Goal: Information Seeking & Learning: Learn about a topic

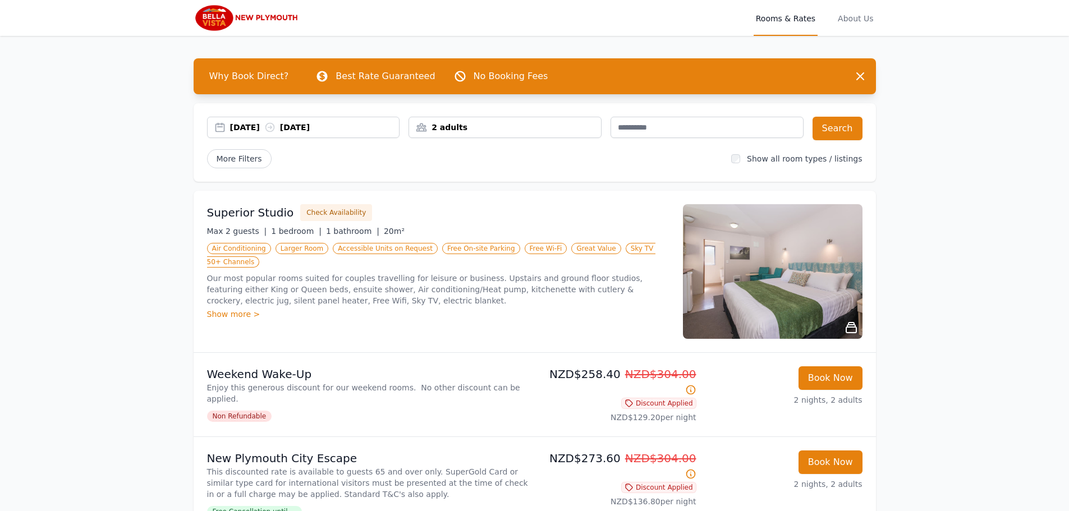
click at [243, 309] on div "Show more >" at bounding box center [438, 314] width 463 height 11
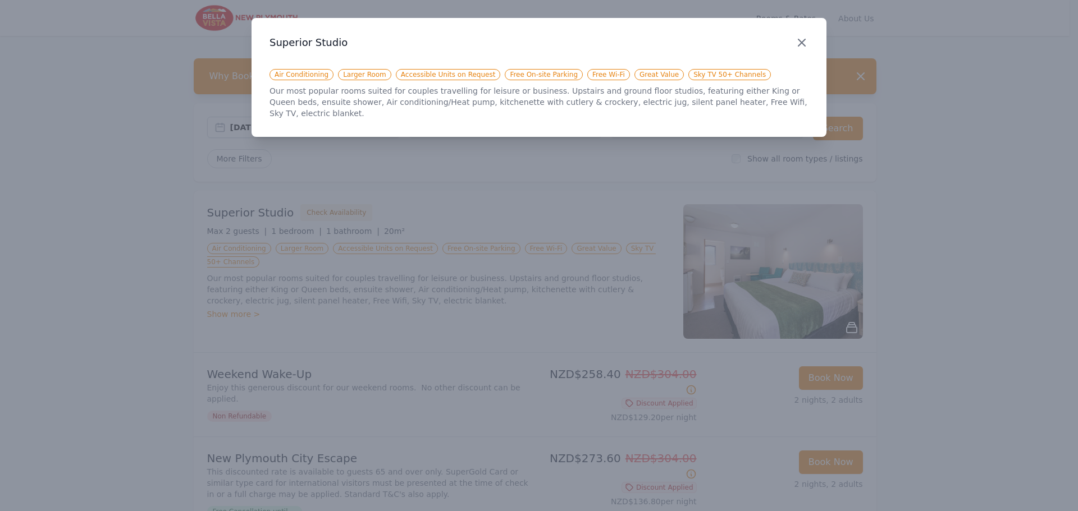
click at [803, 42] on icon "button" at bounding box center [801, 42] width 13 height 13
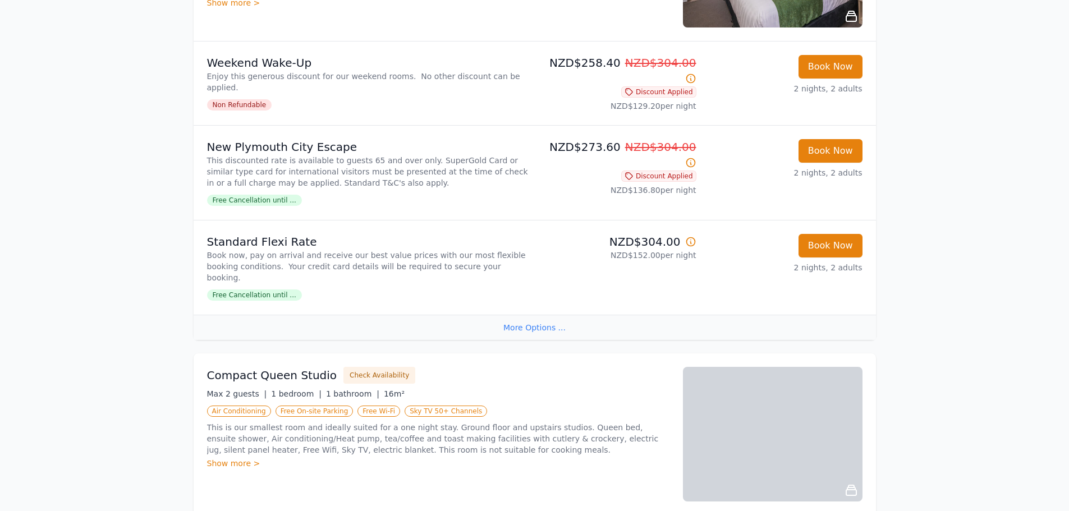
scroll to position [112, 0]
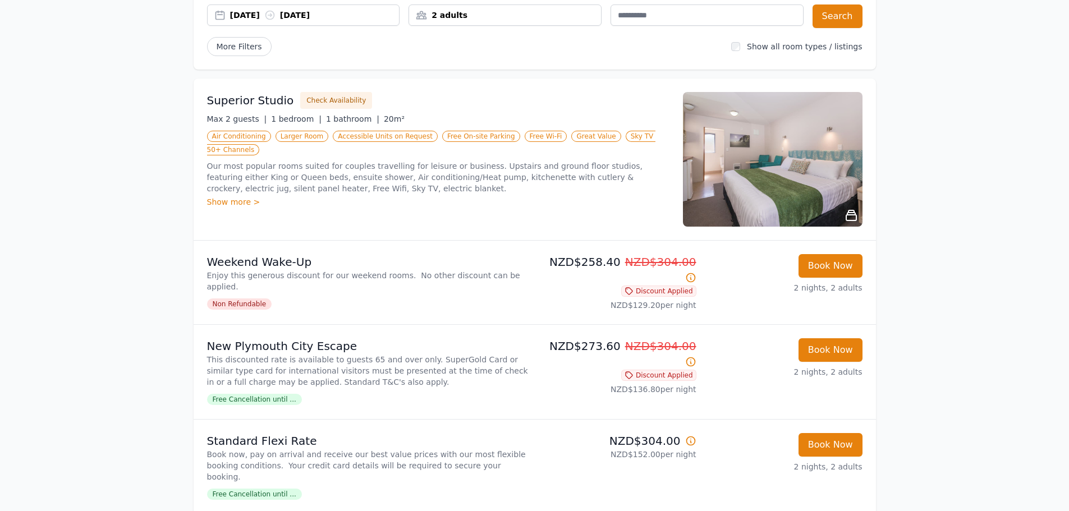
click at [758, 173] on img at bounding box center [773, 159] width 180 height 135
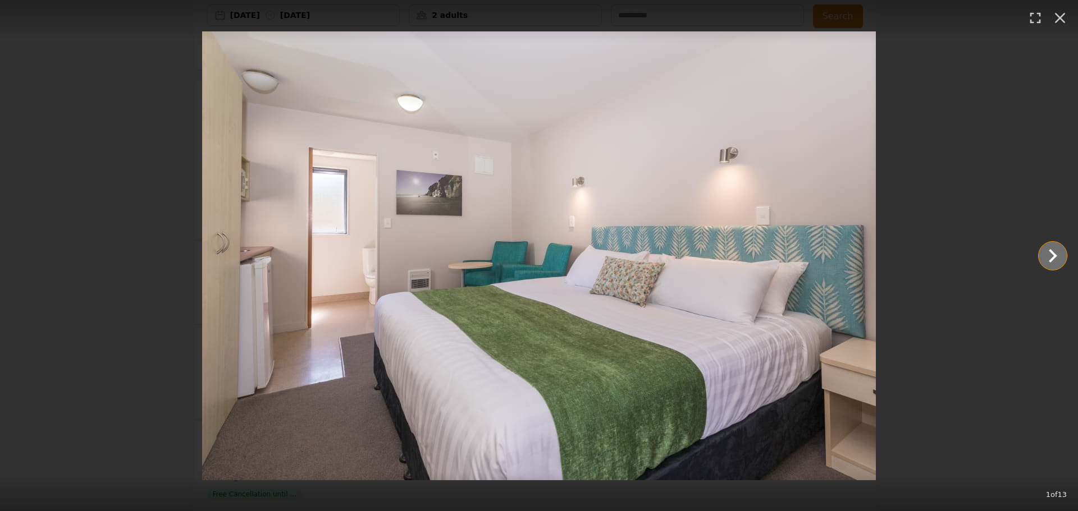
click at [1051, 255] on icon "Show slide 2 of 13" at bounding box center [1052, 256] width 27 height 27
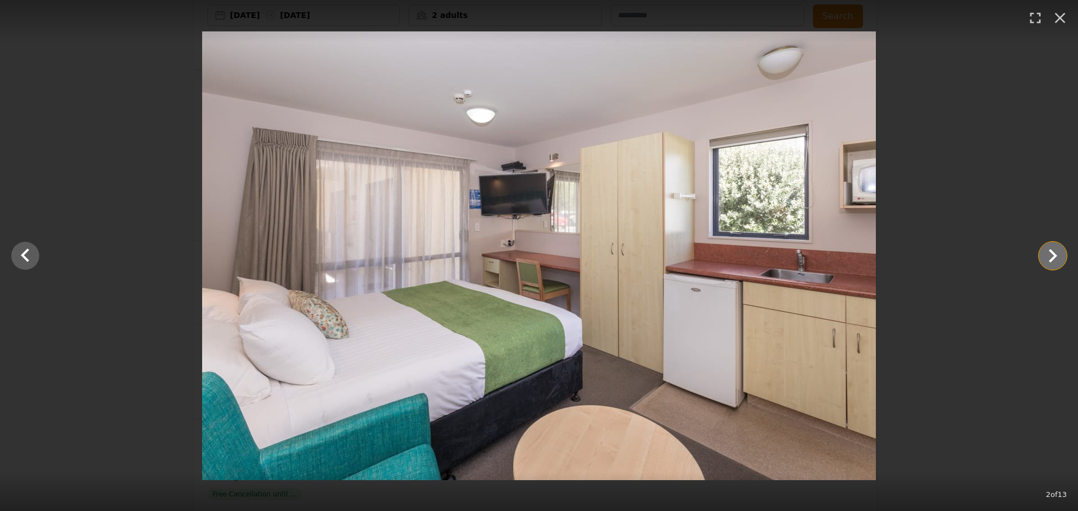
click at [1051, 255] on icon "Show slide 3 of 13" at bounding box center [1052, 256] width 27 height 27
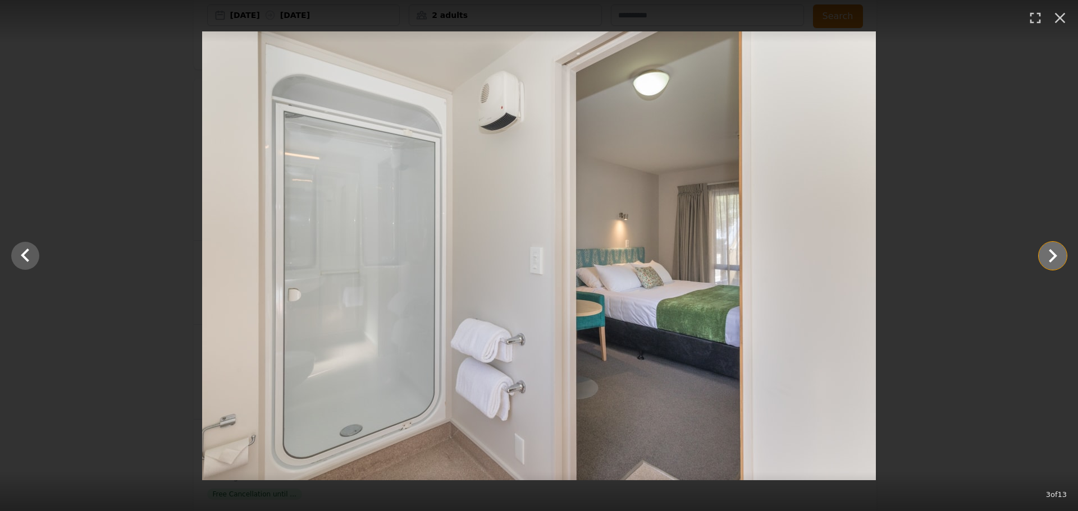
click at [1051, 255] on icon "Show slide 4 of 13" at bounding box center [1052, 256] width 27 height 27
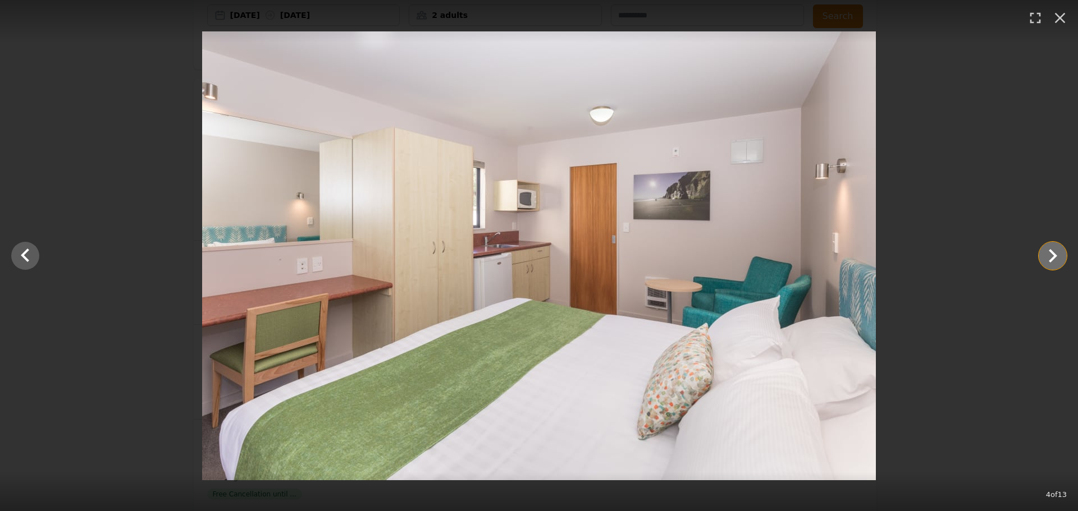
click at [1051, 255] on icon "Show slide 5 of 13" at bounding box center [1052, 256] width 27 height 27
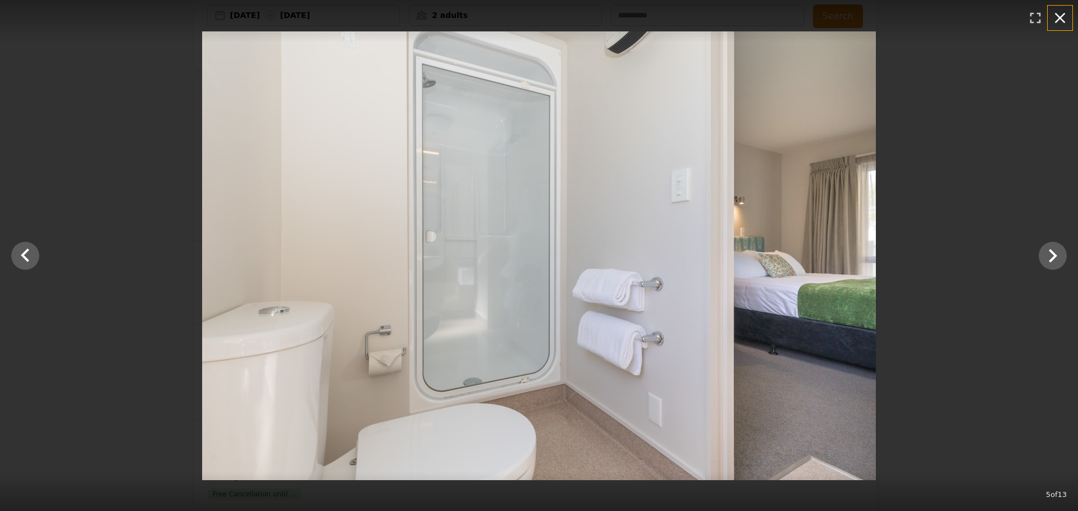
click at [1060, 13] on icon "button" at bounding box center [1060, 18] width 18 height 18
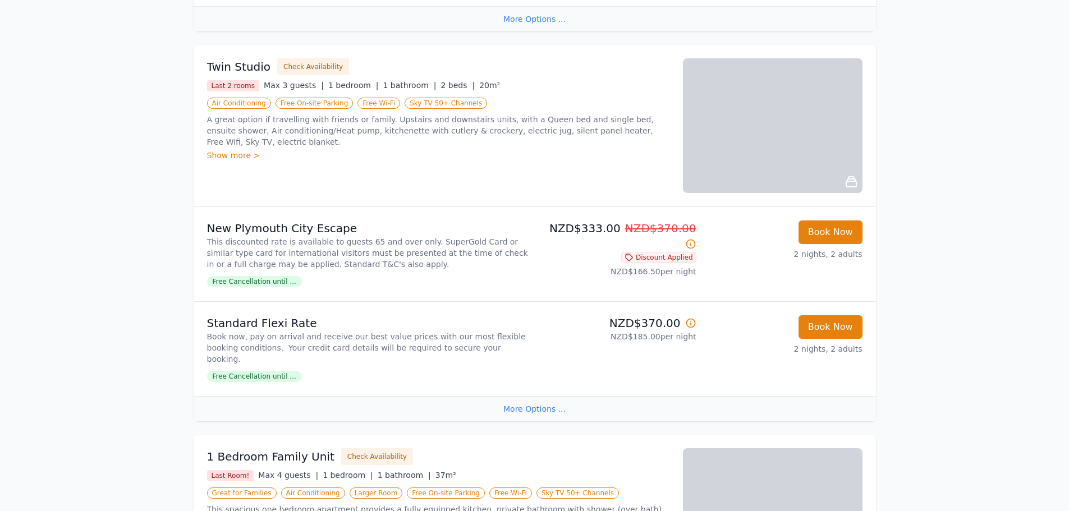
scroll to position [1123, 0]
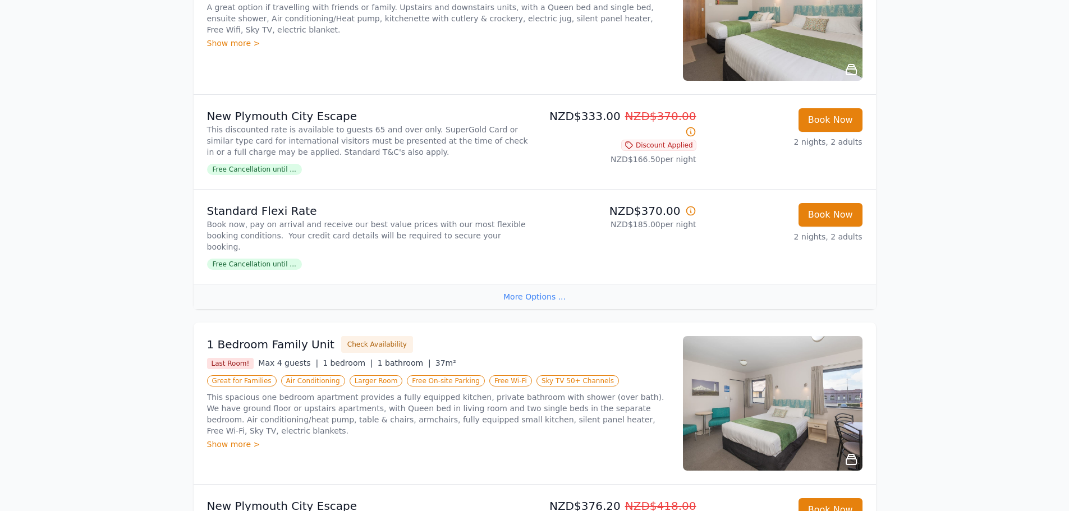
click at [742, 410] on img at bounding box center [773, 403] width 180 height 135
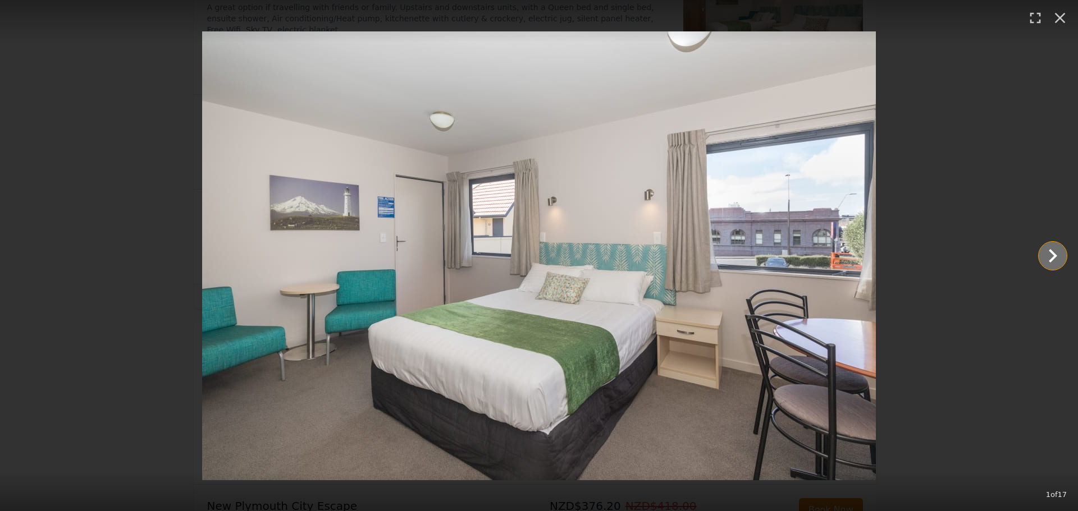
click at [1049, 255] on icon "Show slide 2 of 17" at bounding box center [1052, 256] width 27 height 27
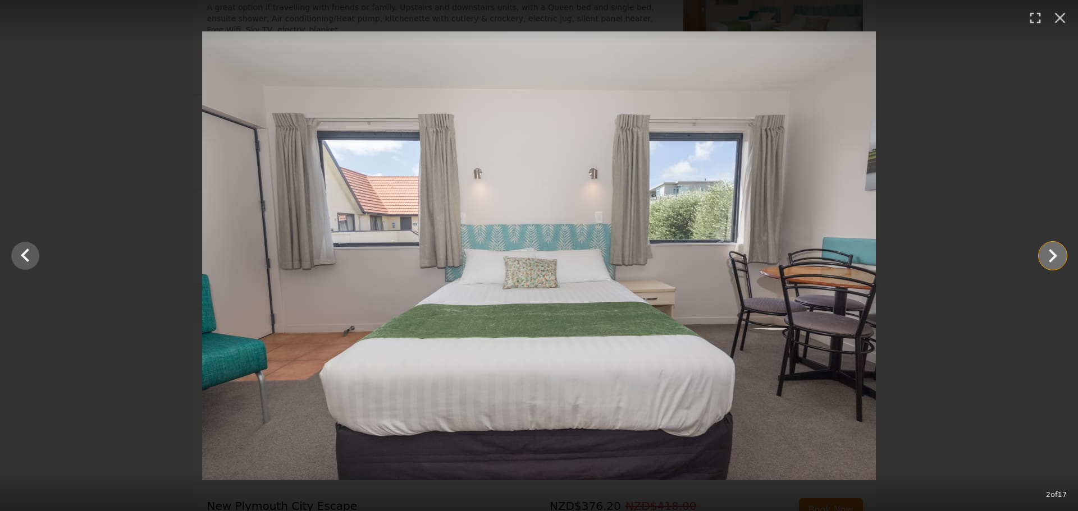
click at [1049, 255] on icon "Show slide 3 of 17" at bounding box center [1052, 256] width 27 height 27
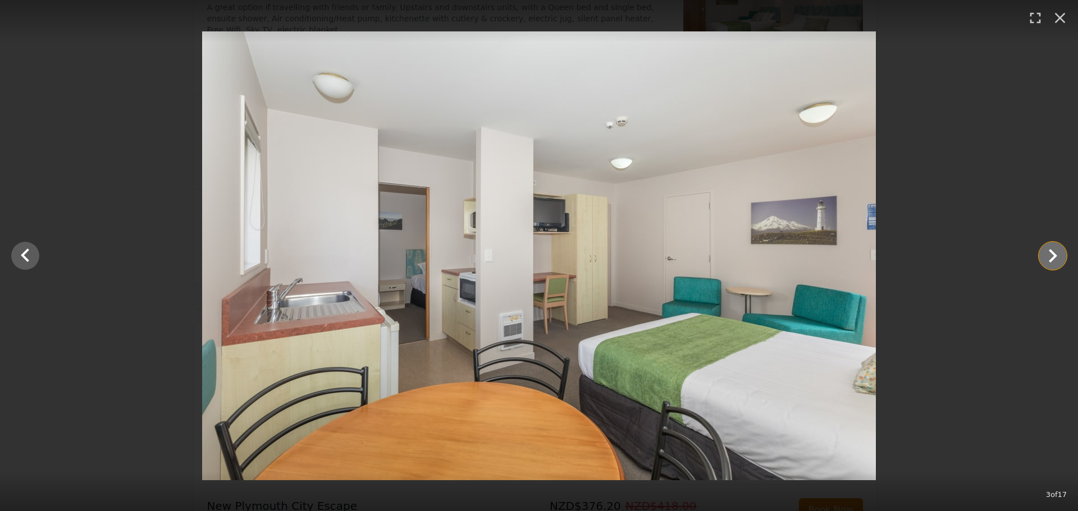
click at [1049, 255] on icon "Show slide 4 of 17" at bounding box center [1052, 256] width 27 height 27
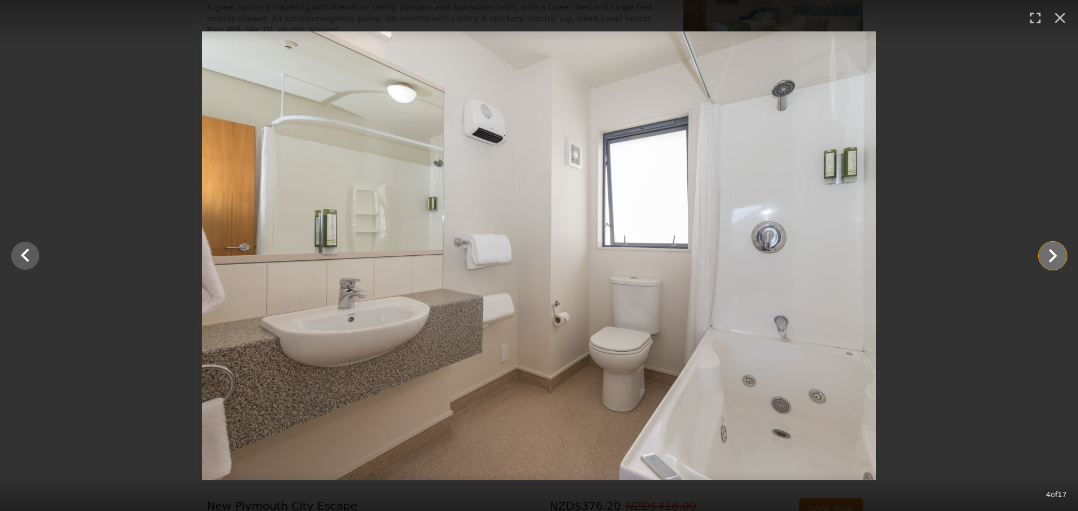
click at [1049, 255] on icon "Show slide 5 of 17" at bounding box center [1052, 256] width 27 height 27
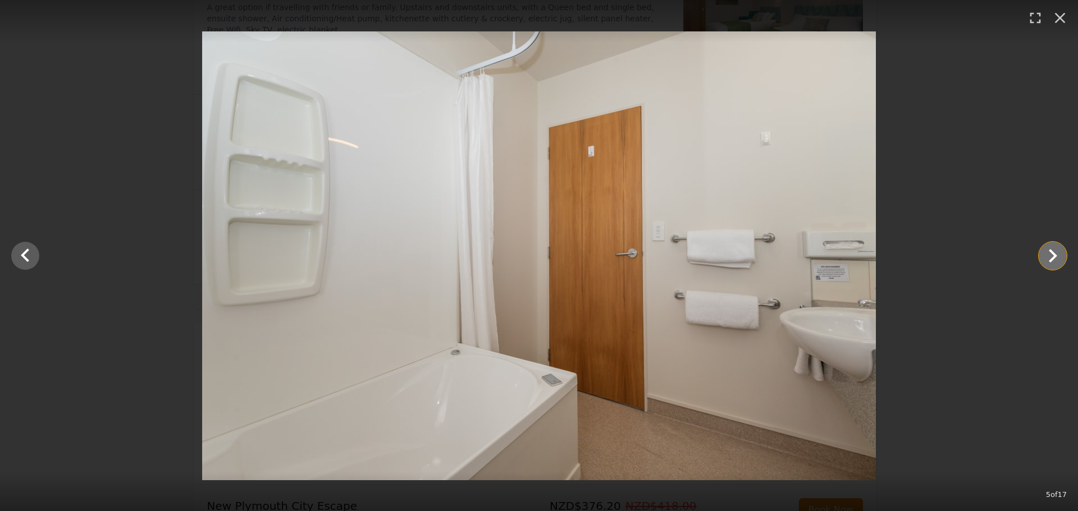
click at [1049, 255] on icon "Show slide 6 of 17" at bounding box center [1052, 256] width 27 height 27
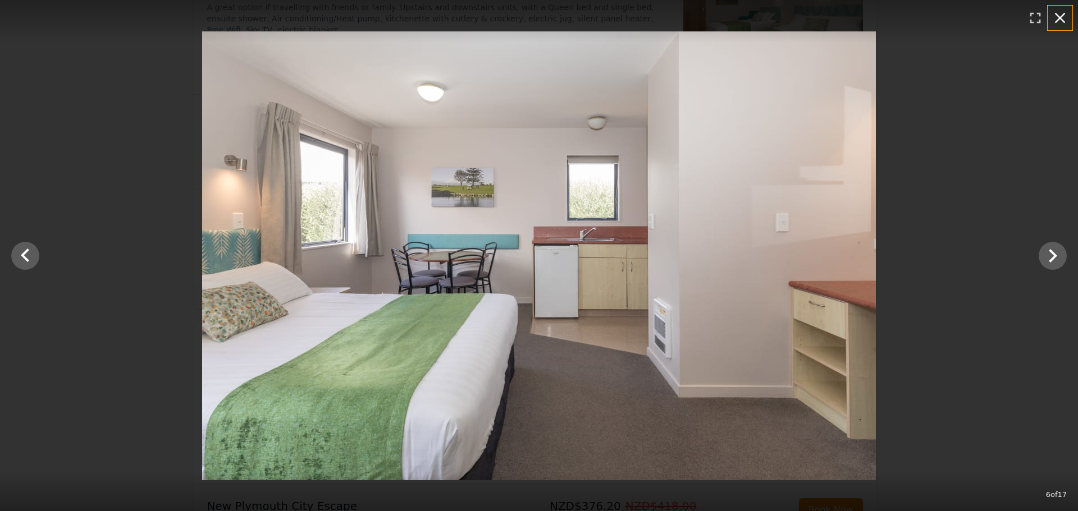
click at [1059, 15] on icon "button" at bounding box center [1060, 18] width 18 height 18
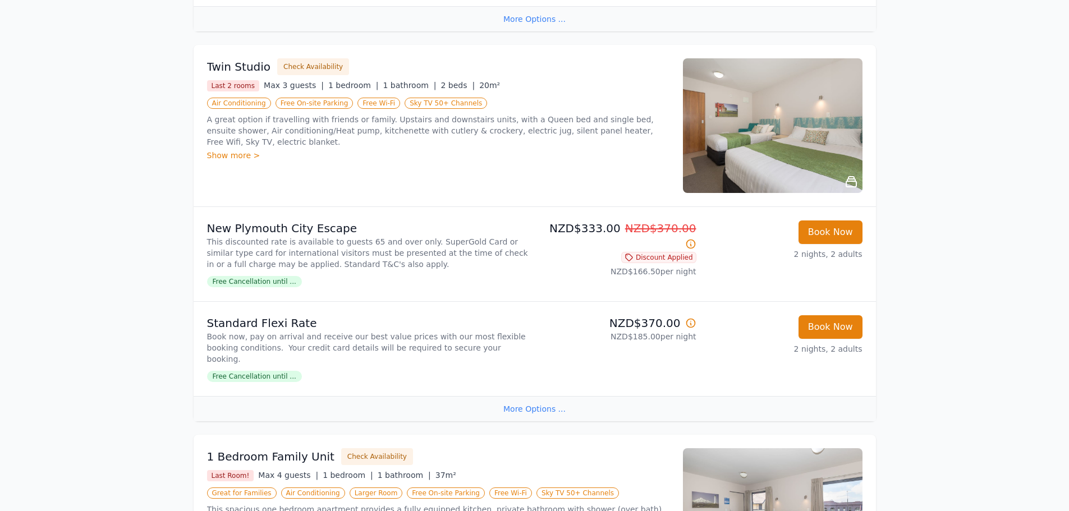
scroll to position [898, 0]
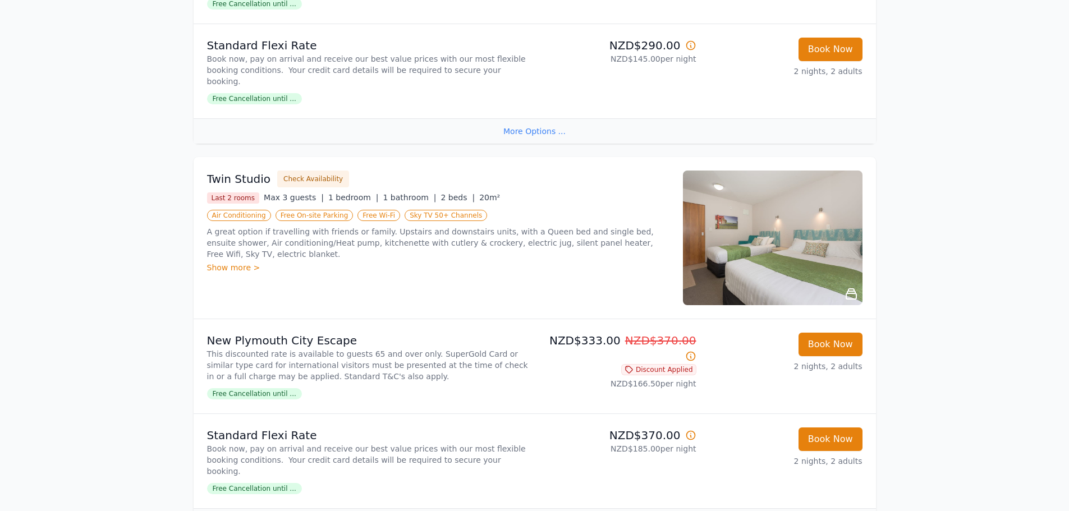
click at [788, 215] on img at bounding box center [773, 238] width 180 height 135
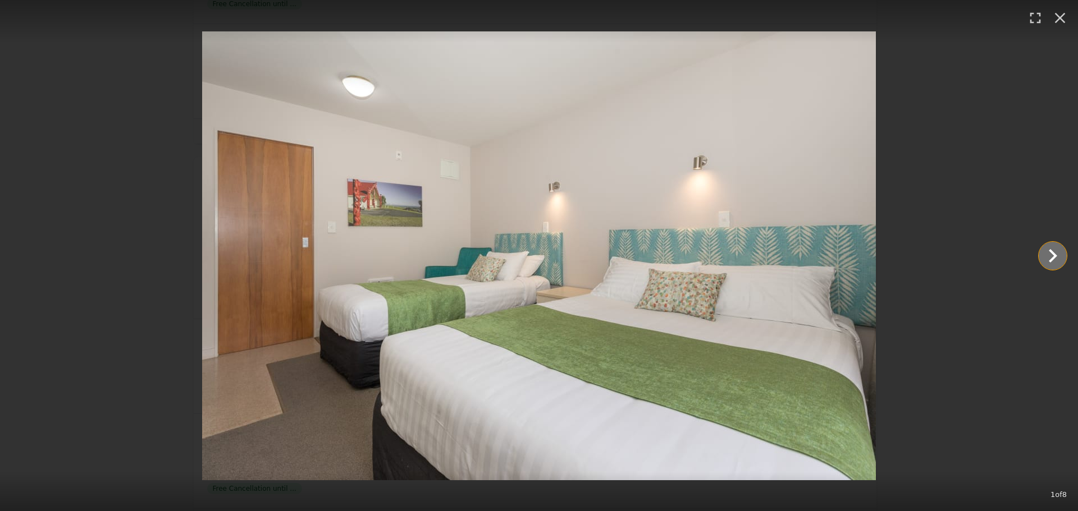
click at [1043, 257] on icon "Show slide 2 of 8" at bounding box center [1052, 256] width 27 height 27
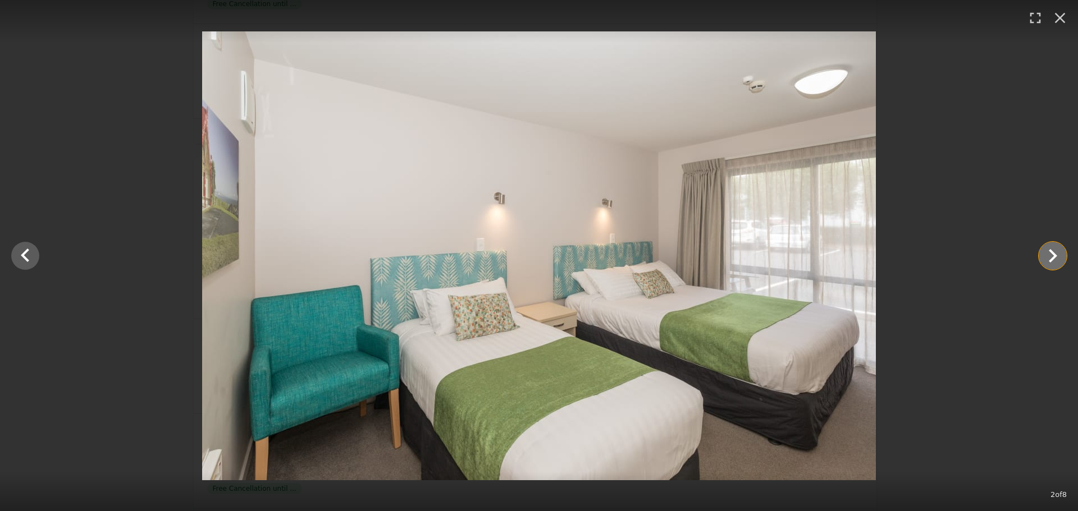
click at [1050, 256] on icon "Show slide 3 of 8" at bounding box center [1052, 256] width 27 height 27
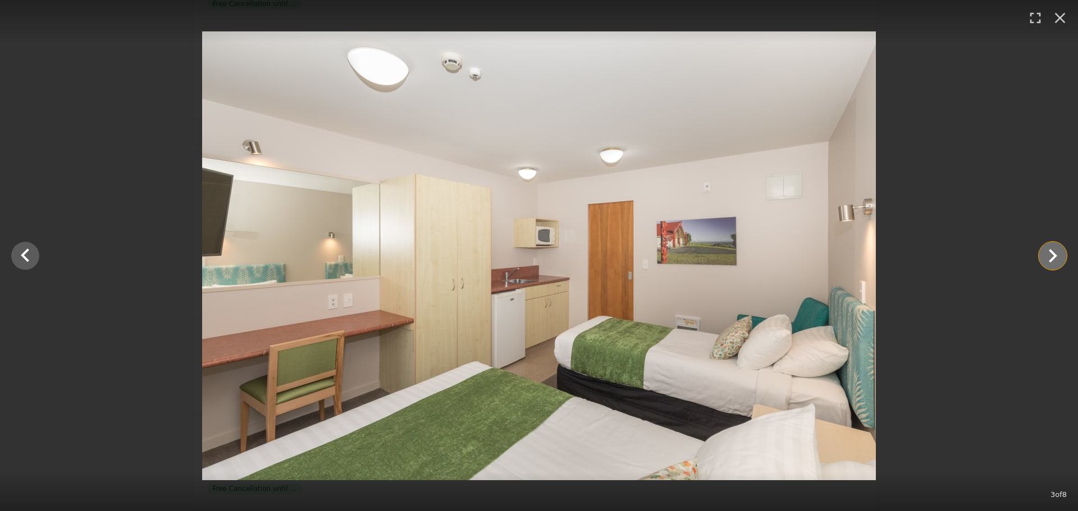
click at [1050, 256] on icon "Show slide 4 of 8" at bounding box center [1052, 256] width 27 height 27
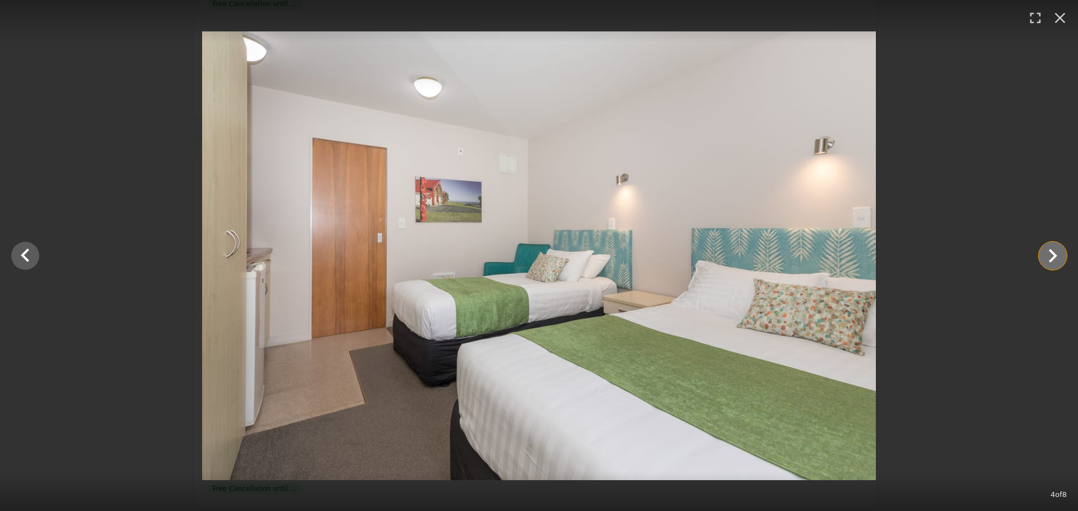
click at [1050, 256] on icon "Show slide 5 of 8" at bounding box center [1052, 256] width 27 height 27
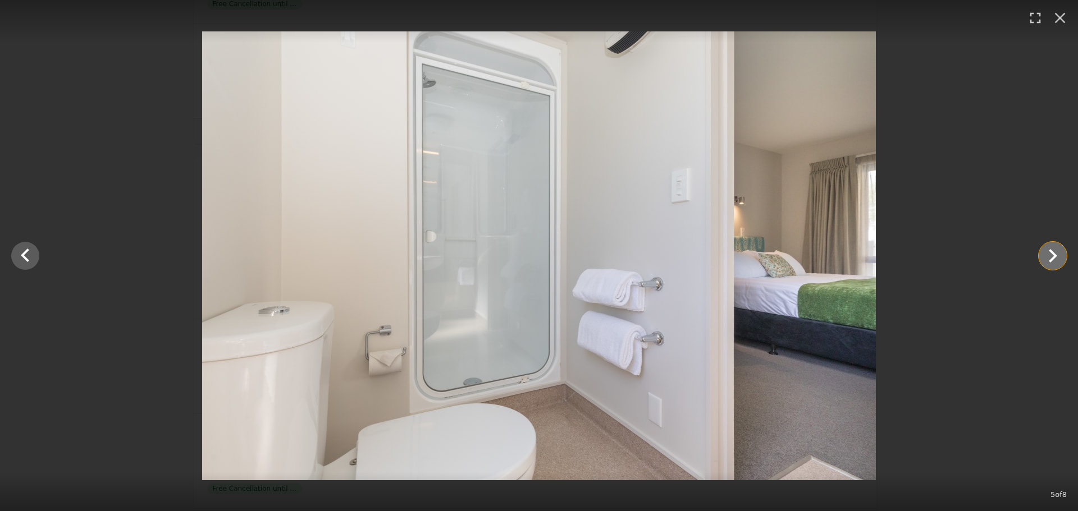
click at [1050, 256] on icon "Show slide 6 of 8" at bounding box center [1052, 256] width 27 height 27
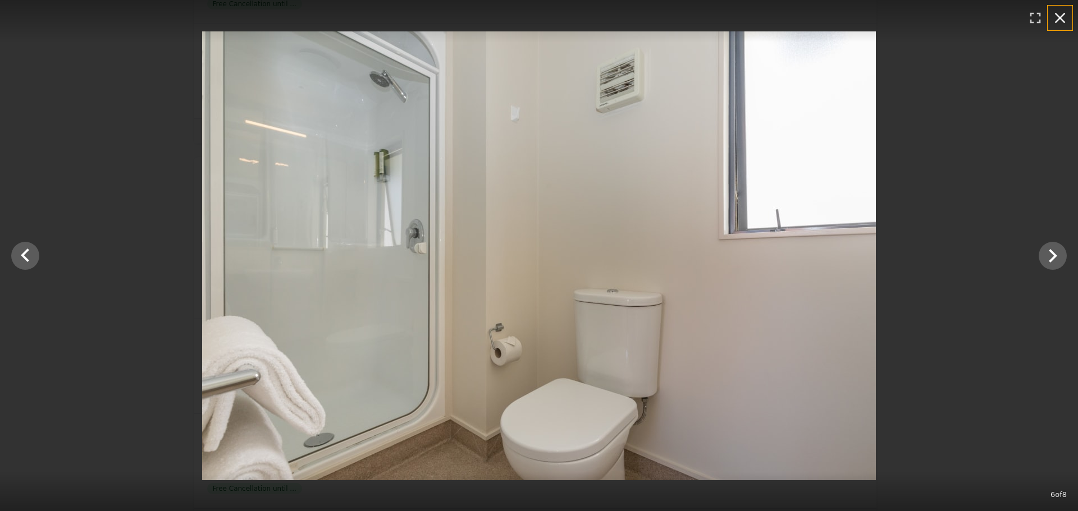
click at [1058, 13] on icon "button" at bounding box center [1060, 18] width 18 height 18
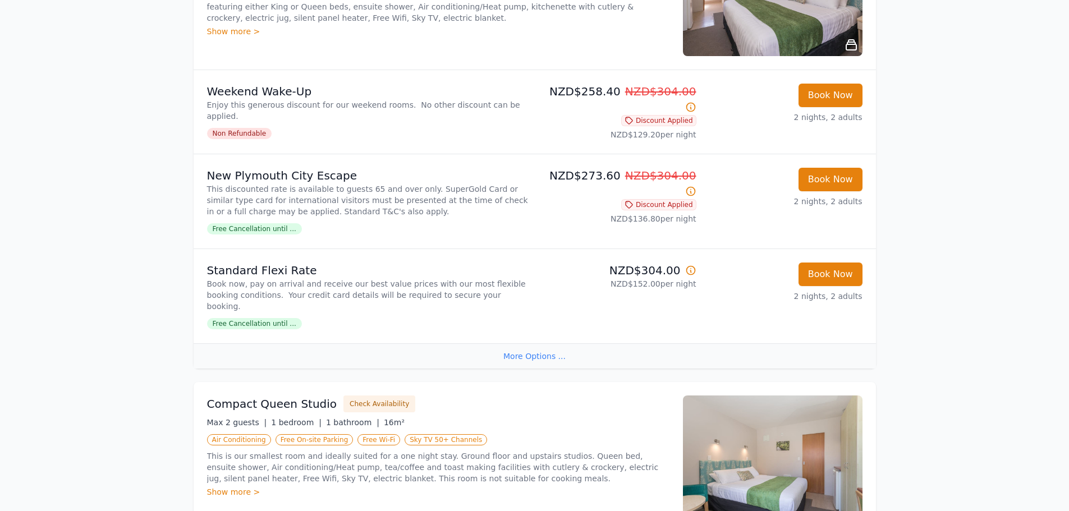
scroll to position [112, 0]
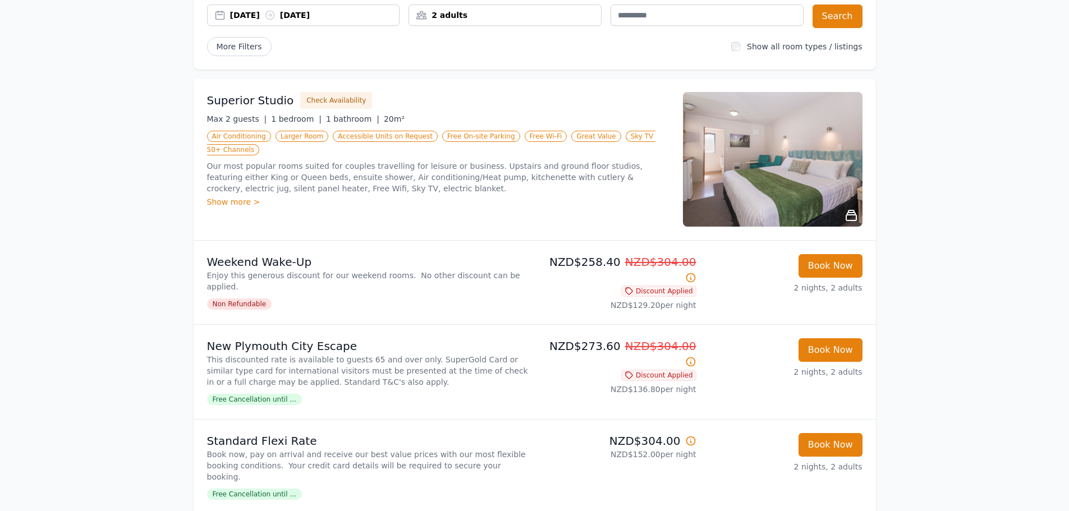
click at [809, 192] on img at bounding box center [773, 159] width 180 height 135
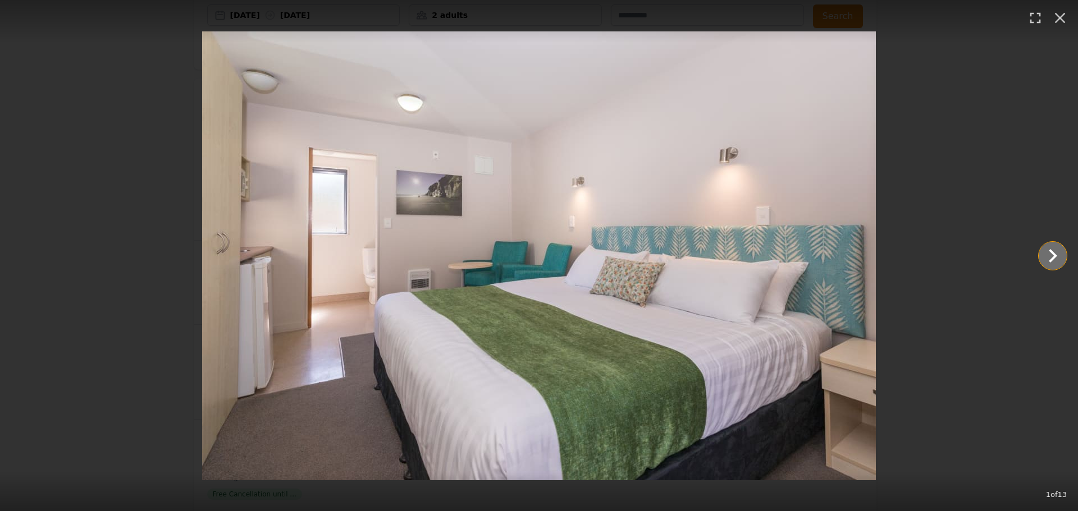
click at [1053, 254] on icon "Show slide 2 of 13" at bounding box center [1053, 255] width 8 height 13
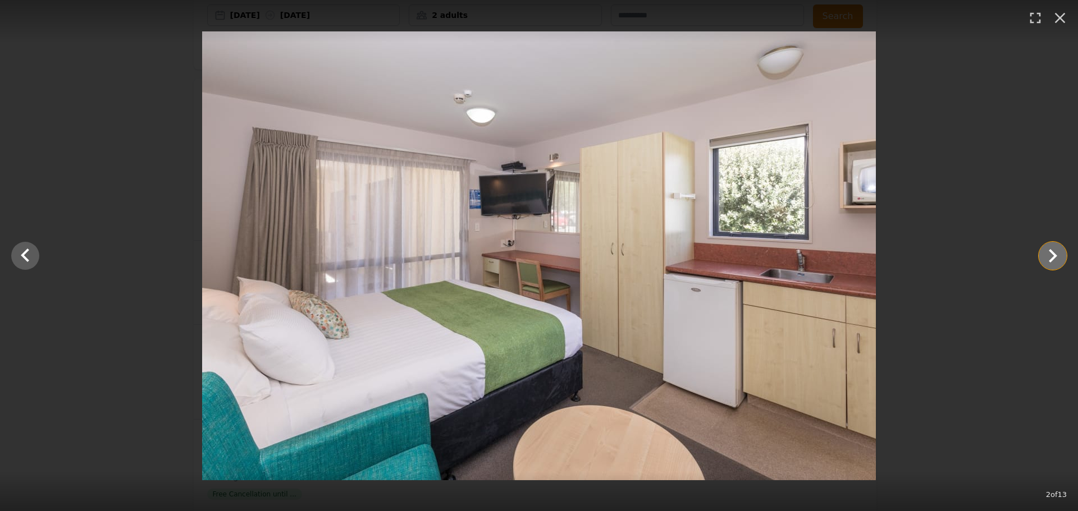
click at [1053, 253] on icon "Show slide 3 of 13" at bounding box center [1053, 255] width 8 height 13
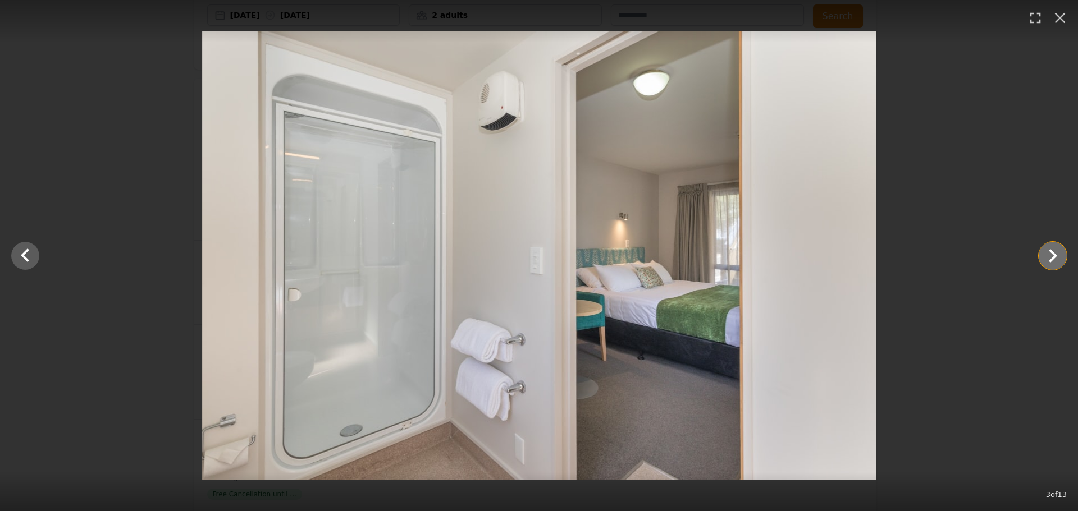
click at [1053, 253] on icon "Show slide 4 of 13" at bounding box center [1053, 255] width 8 height 13
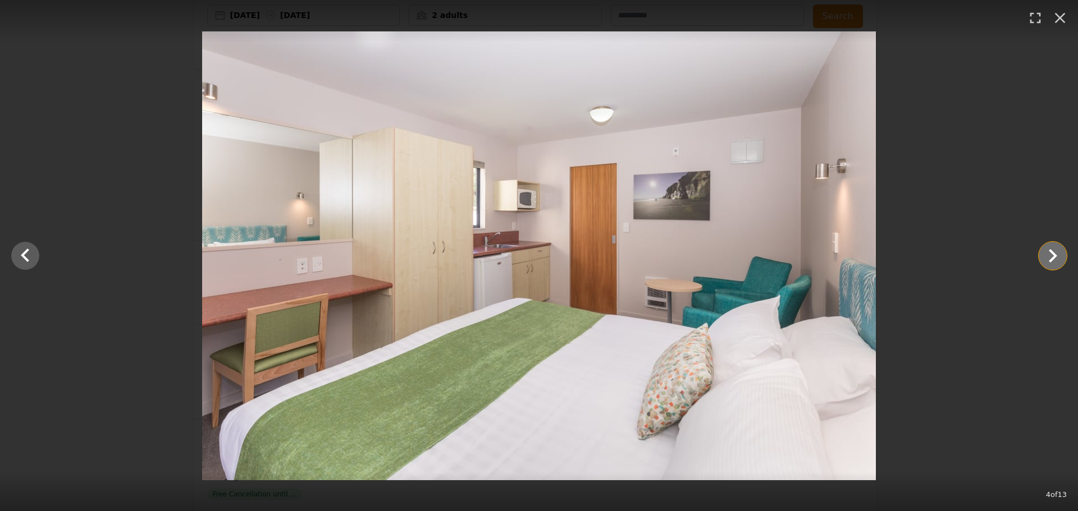
click at [1048, 252] on icon "Show slide 5 of 13" at bounding box center [1052, 256] width 27 height 27
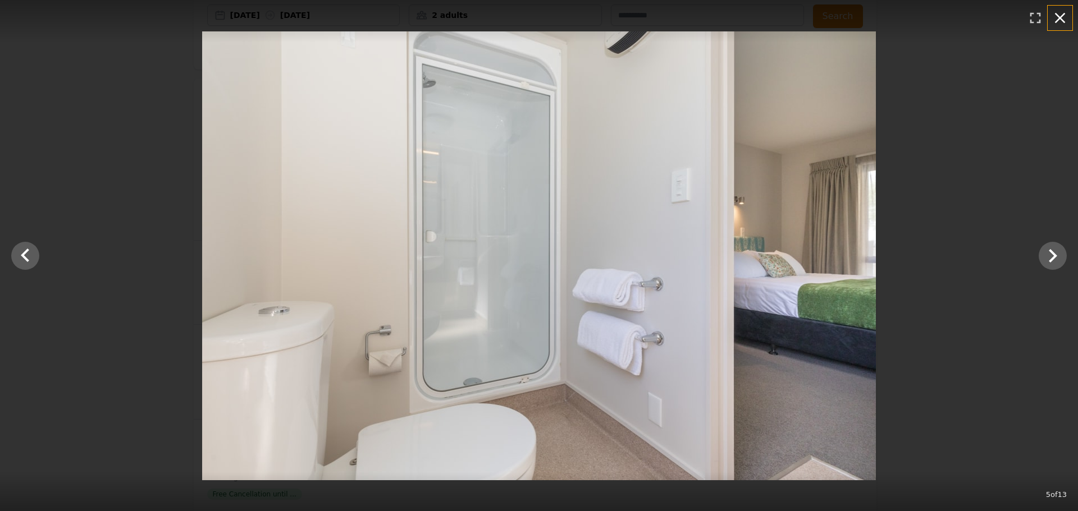
click at [1060, 17] on icon "button" at bounding box center [1060, 18] width 11 height 11
